Goal: Transaction & Acquisition: Purchase product/service

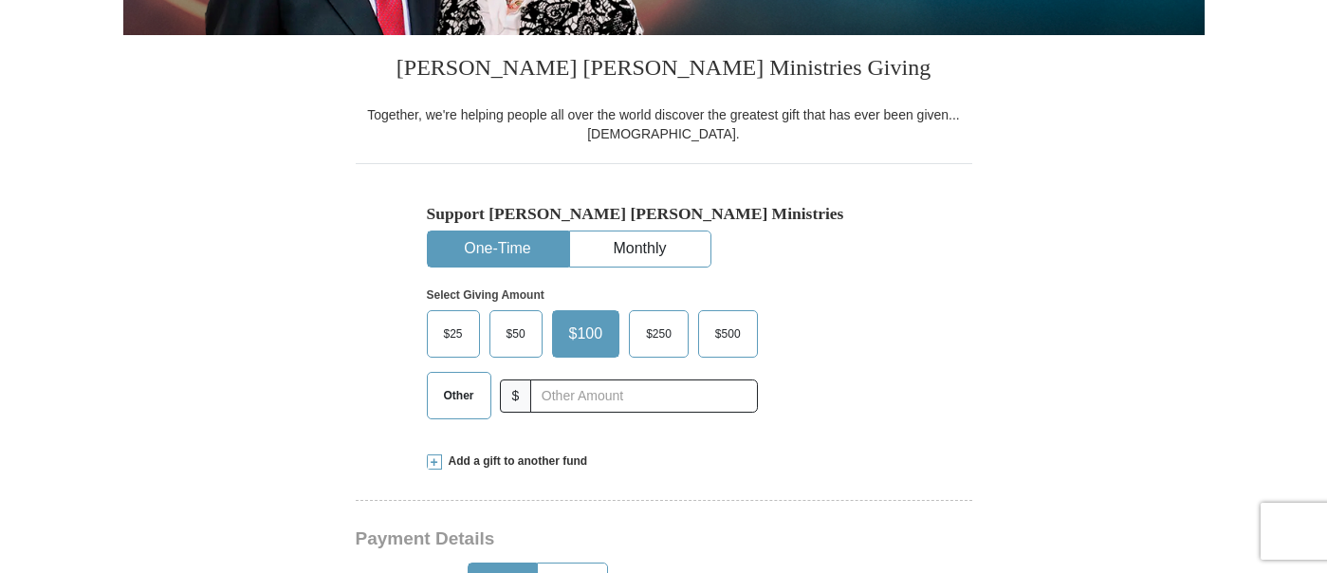
scroll to position [526, 0]
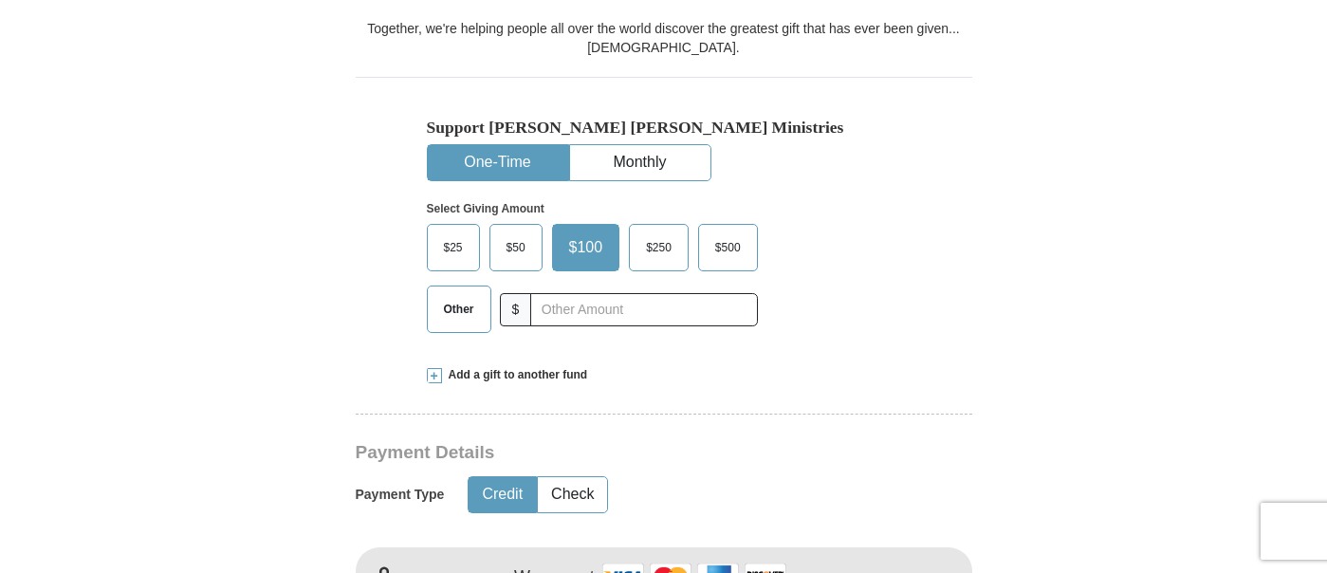
click at [438, 310] on span "Other" at bounding box center [458, 309] width 49 height 28
click at [0, 0] on input "Other" at bounding box center [0, 0] width 0 height 0
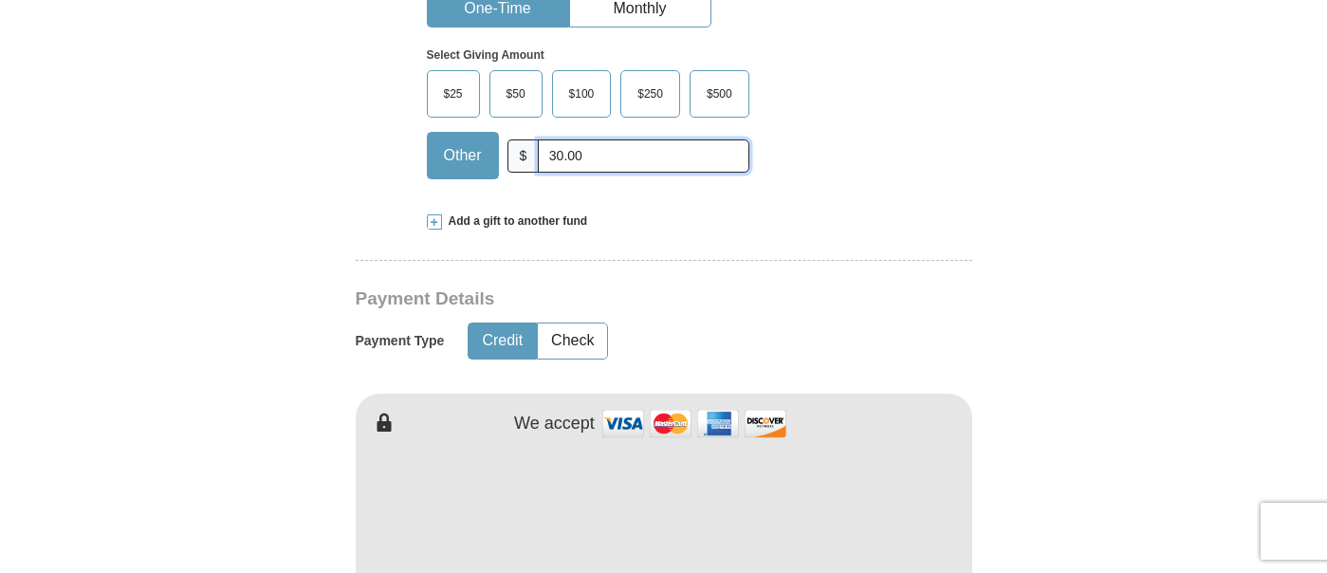
scroll to position [935, 0]
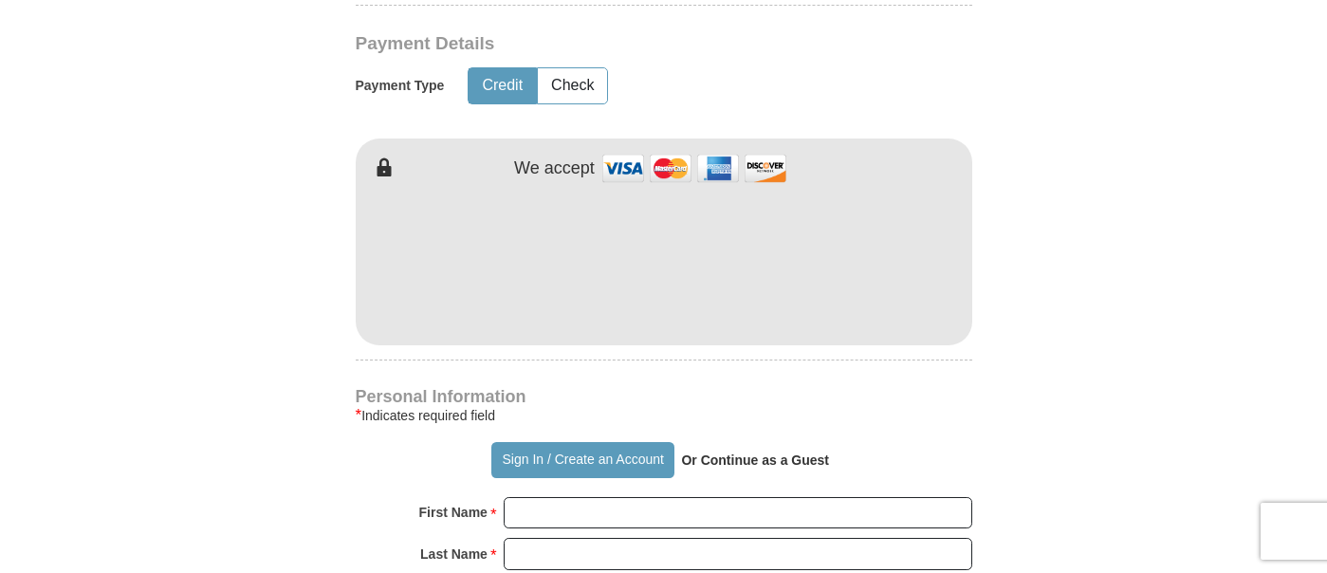
type input "30.00"
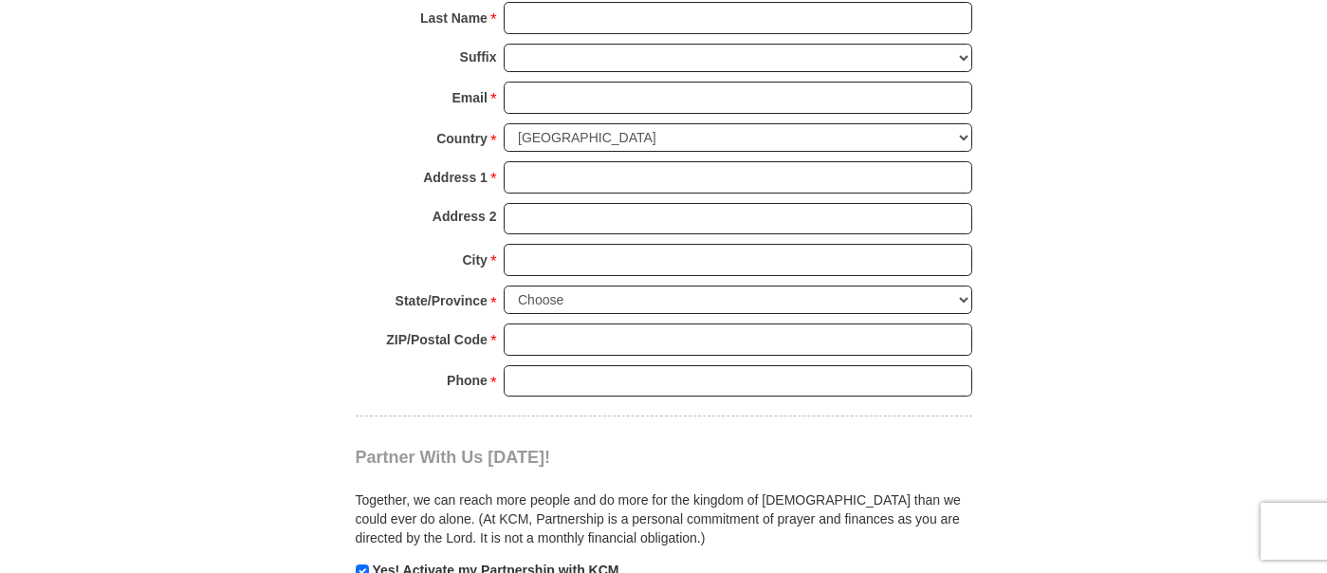
scroll to position [1288, 0]
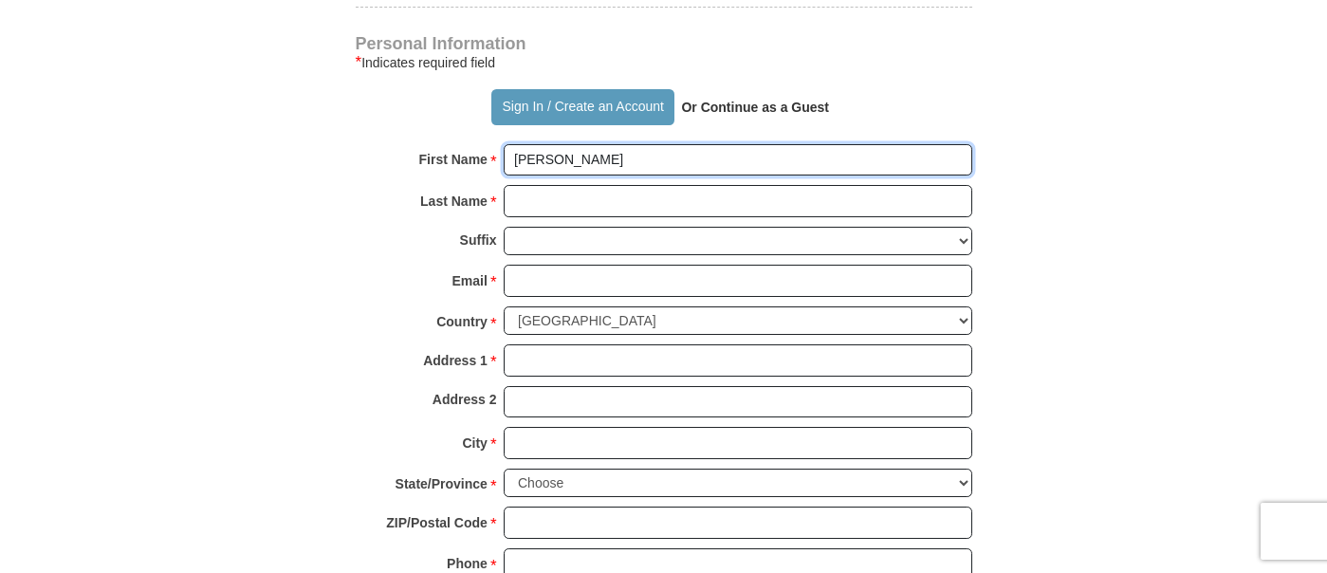
type input "[PERSON_NAME]"
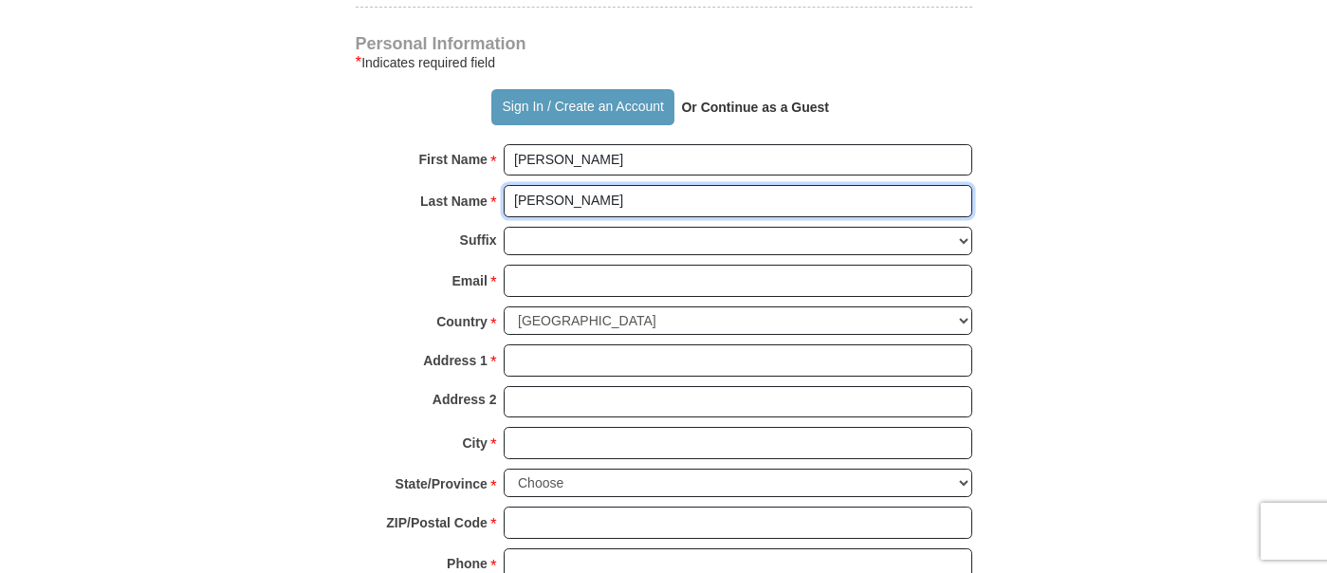
type input "[PERSON_NAME]"
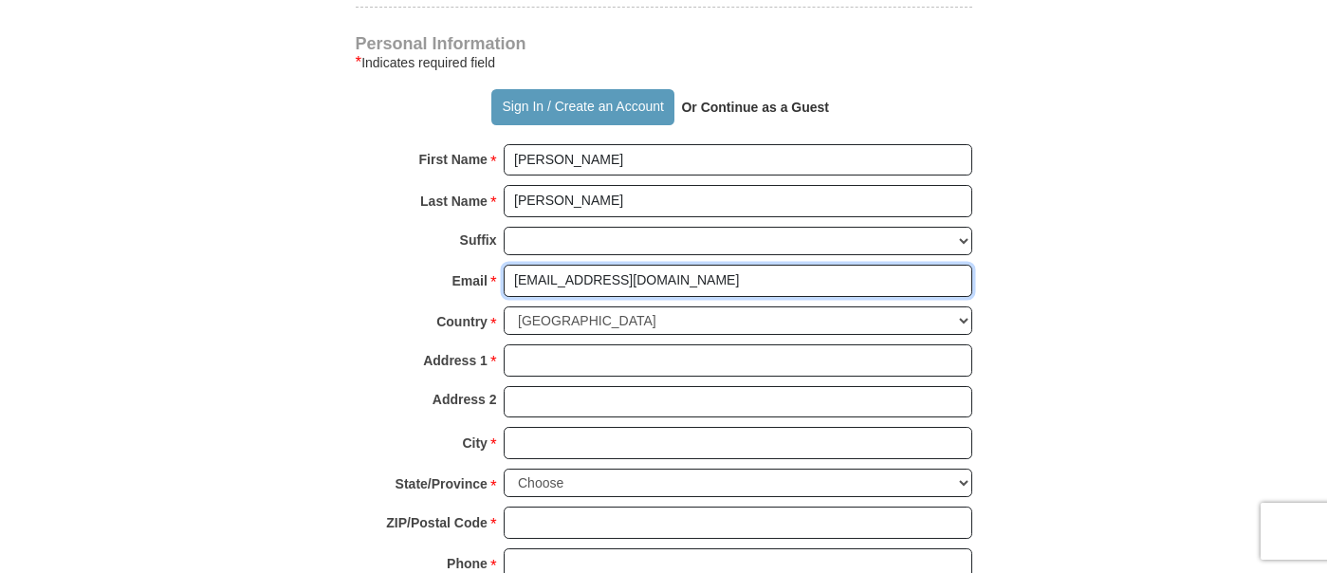
type input "[EMAIL_ADDRESS][DOMAIN_NAME]"
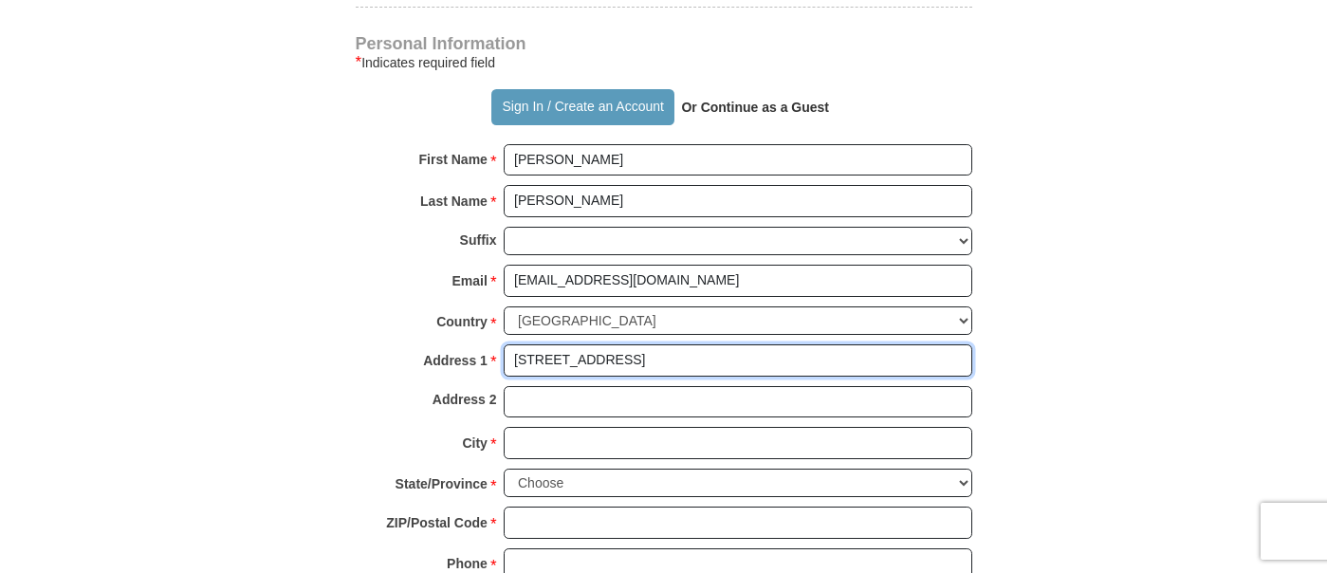
type input "[STREET_ADDRESS]"
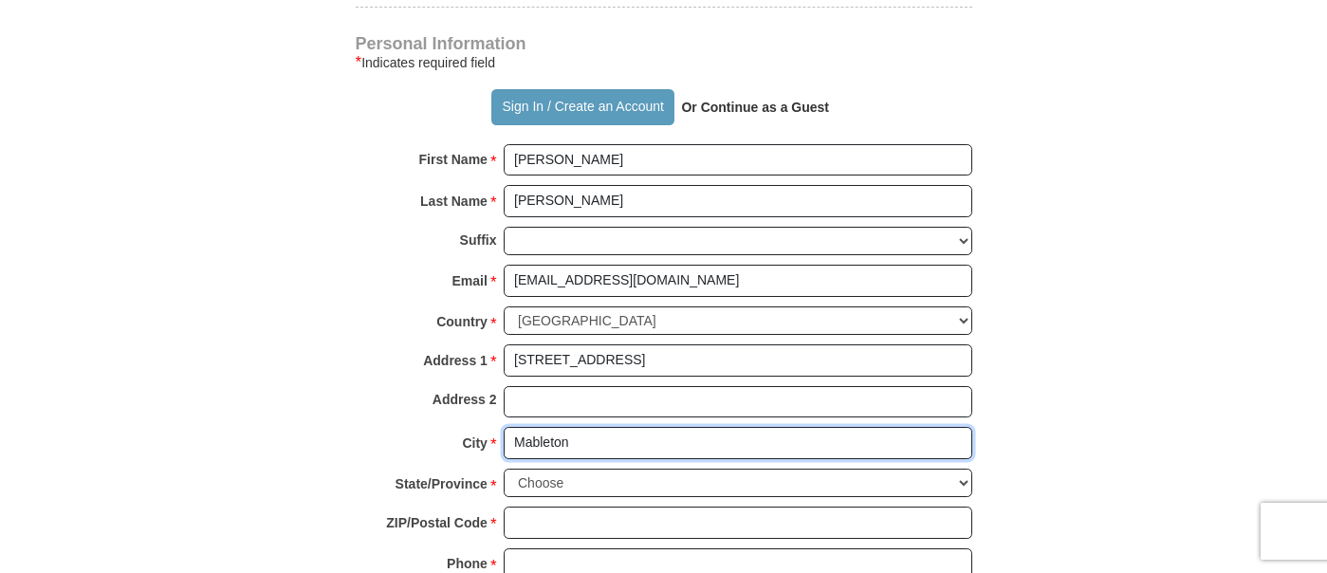
type input "Mableton"
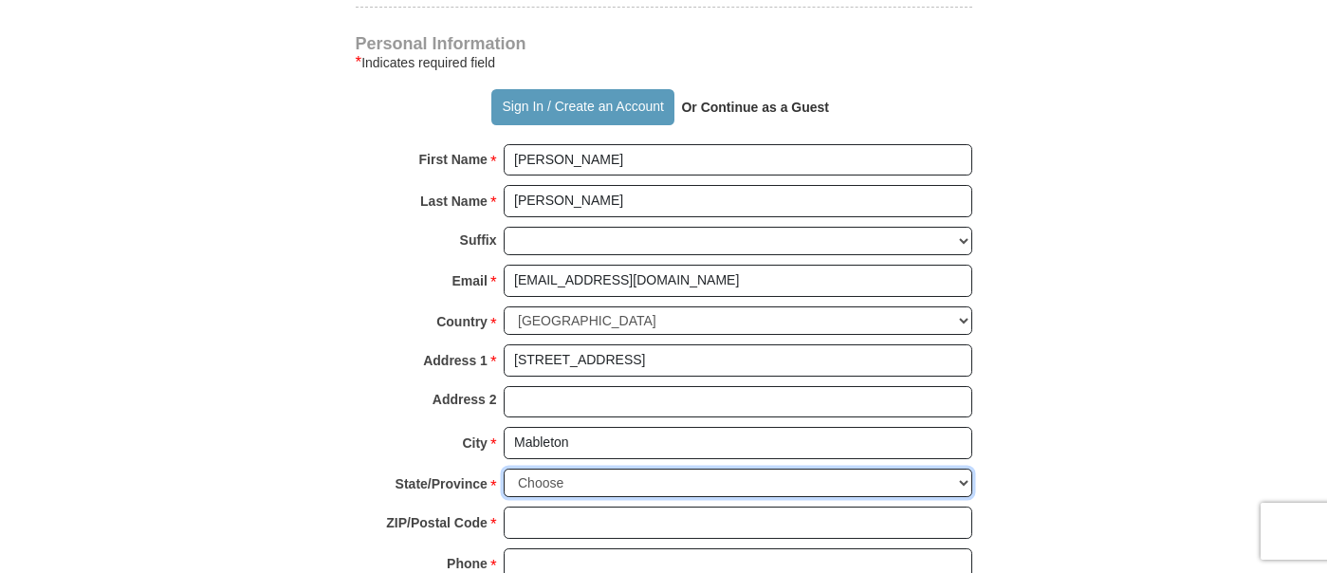
select select "GA"
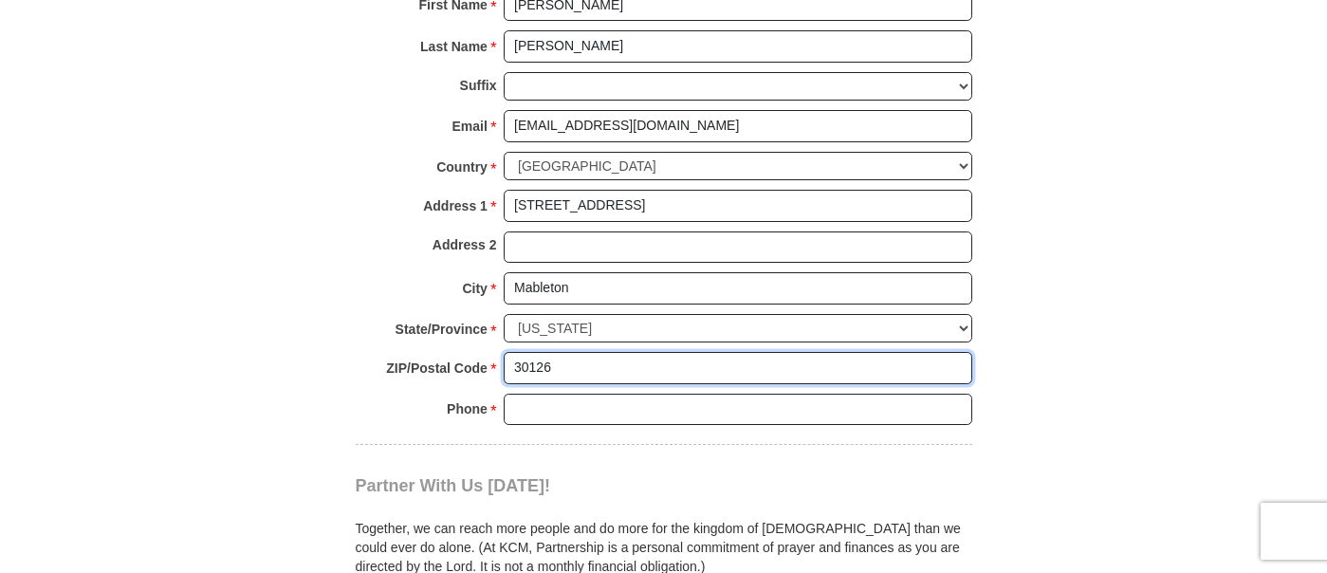
scroll to position [1436, 0]
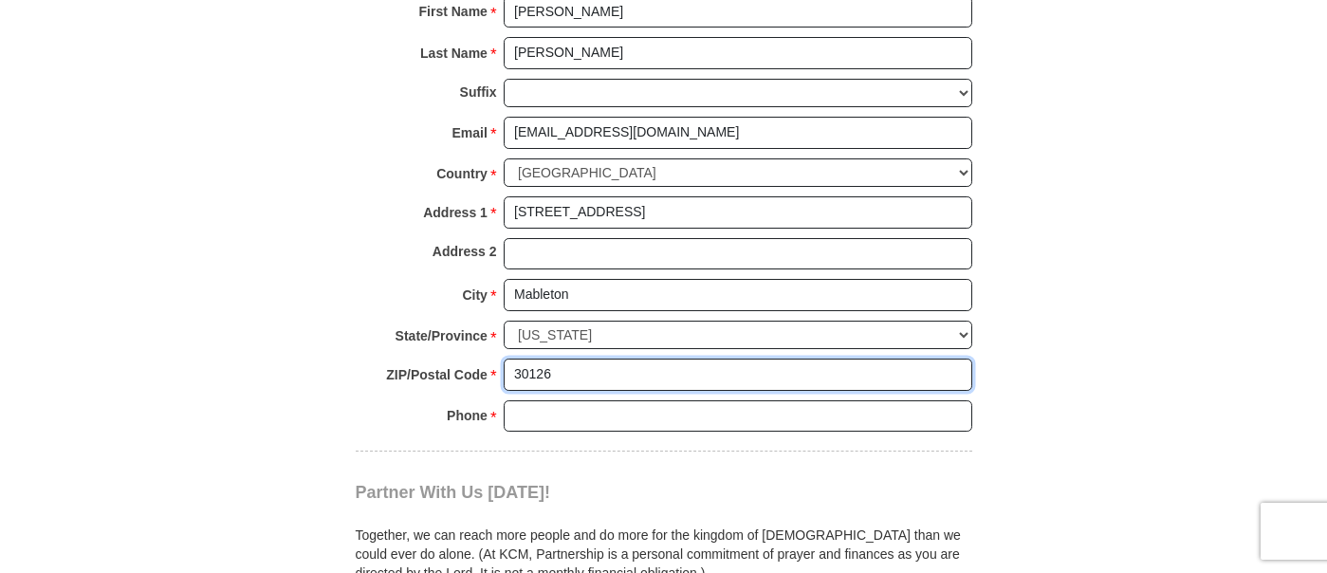
type input "30126"
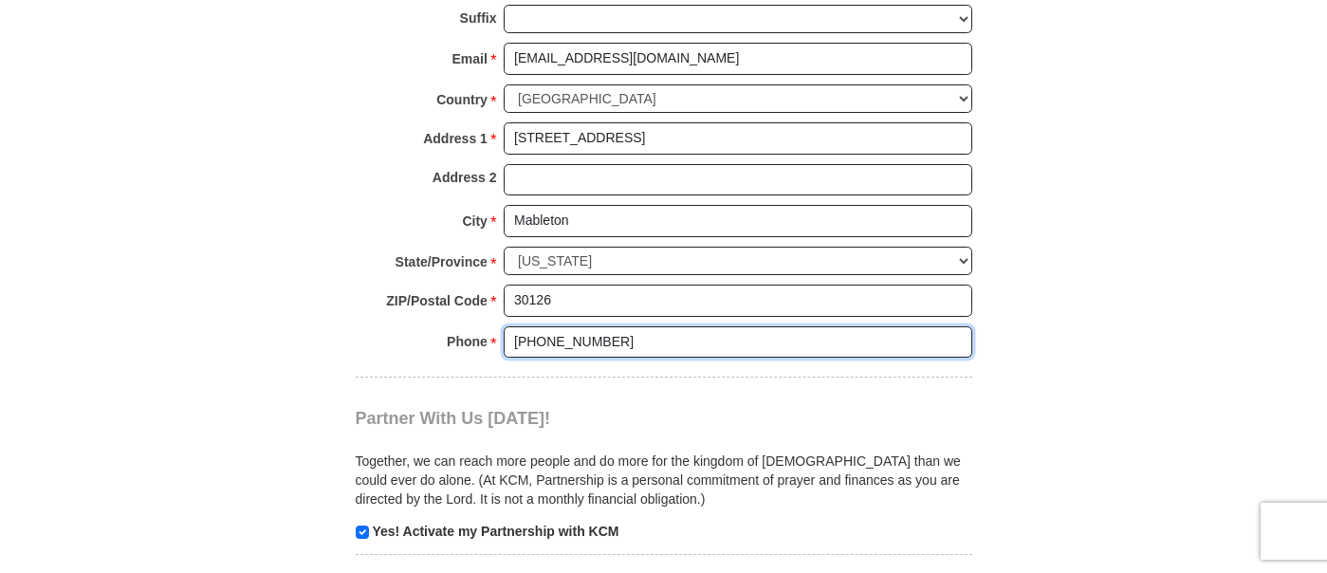
scroll to position [1598, 0]
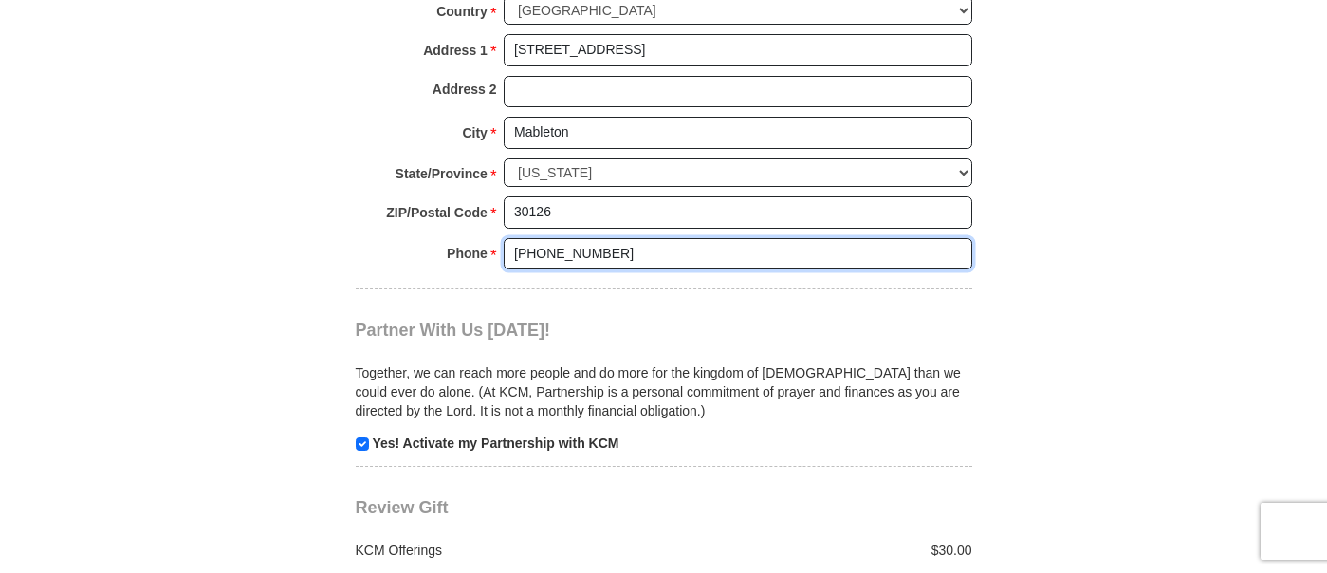
type input "[PHONE_NUMBER]"
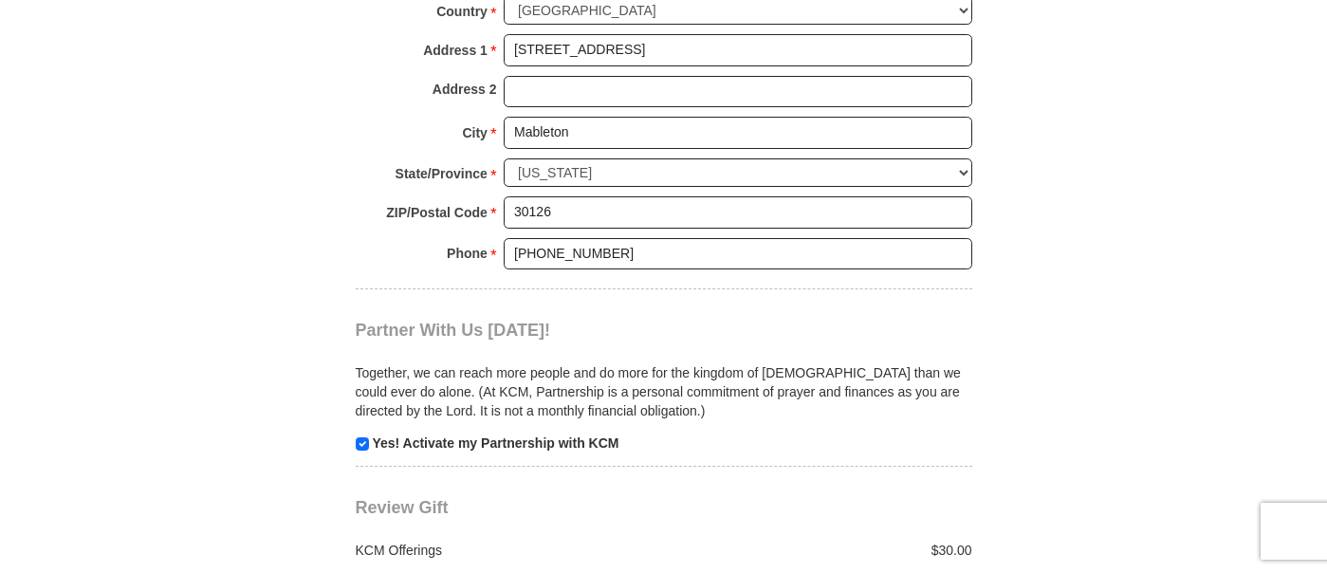
click at [362, 437] on input "checkbox" at bounding box center [362, 443] width 13 height 13
checkbox input "false"
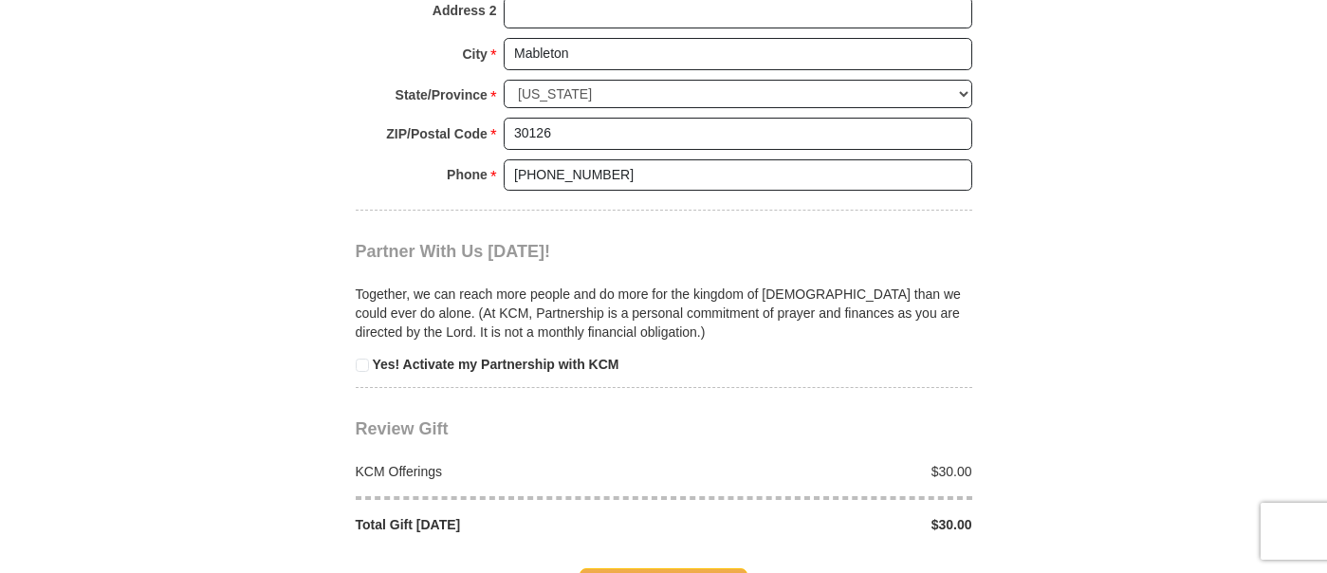
scroll to position [1710, 0]
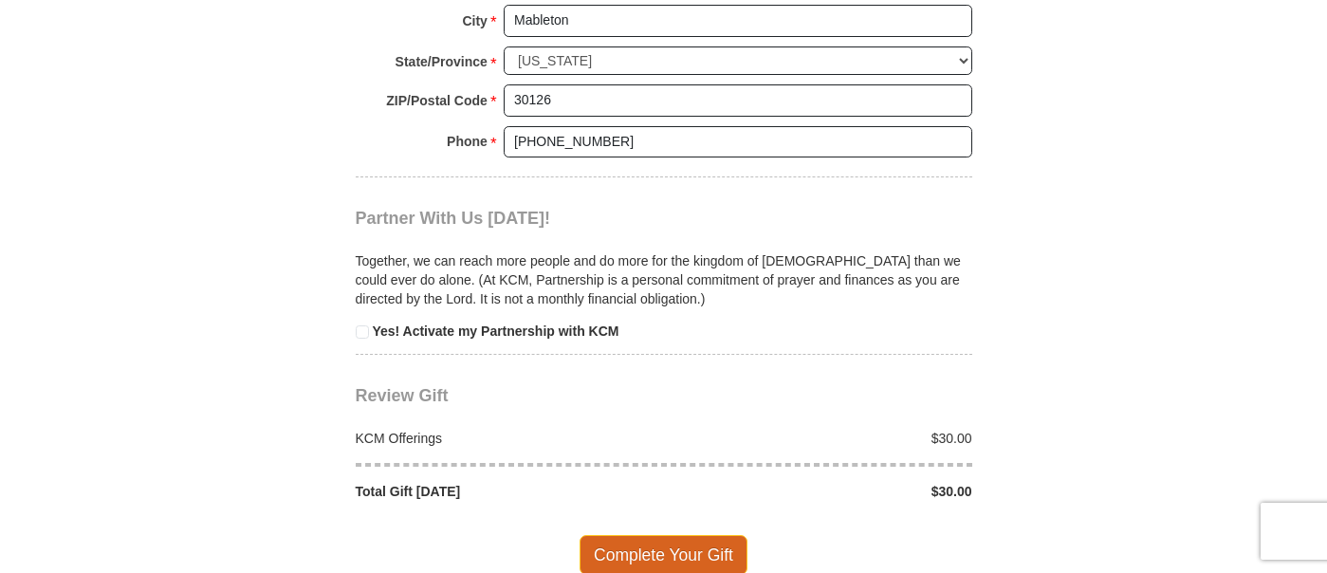
click at [658, 535] on span "Complete Your Gift" at bounding box center [663, 555] width 168 height 40
